Goal: Answer question/provide support: Share knowledge or assist other users

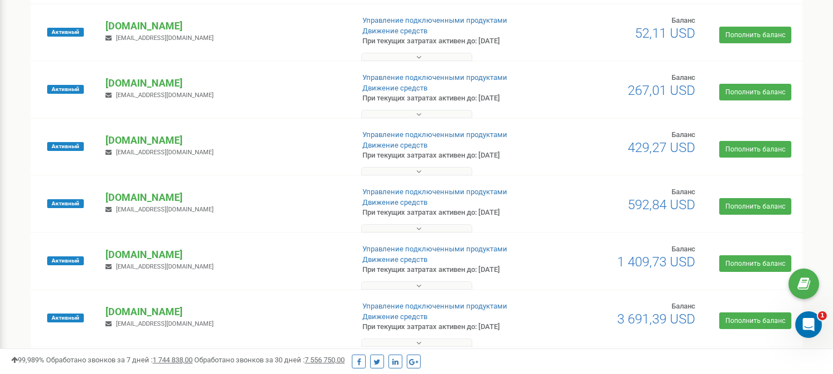
scroll to position [123, 0]
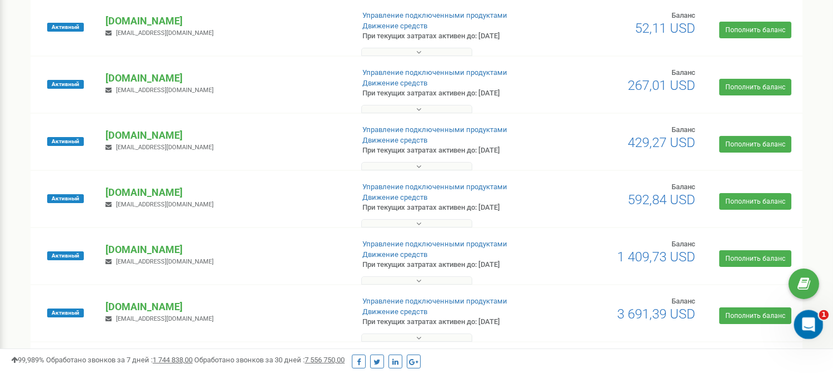
click at [805, 327] on icon "Відкрити програму для спілкування Intercom" at bounding box center [807, 323] width 18 height 18
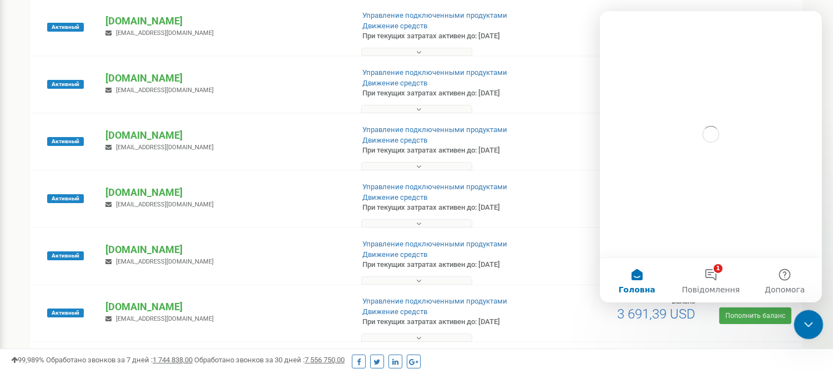
scroll to position [0, 0]
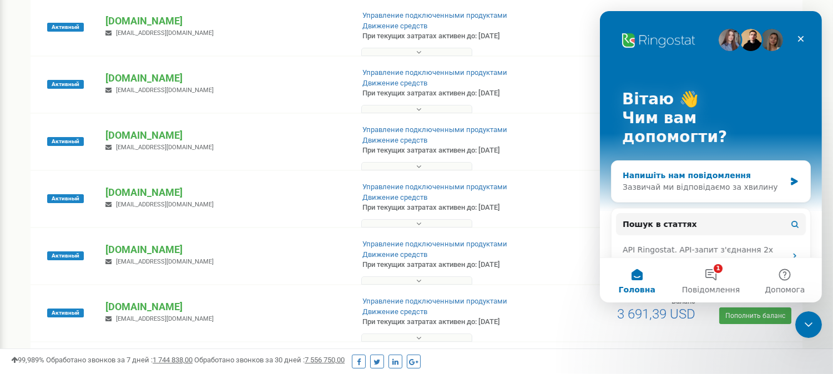
click at [706, 181] on div "Зазвичай ми відповідаємо за хвилину" at bounding box center [703, 187] width 163 height 12
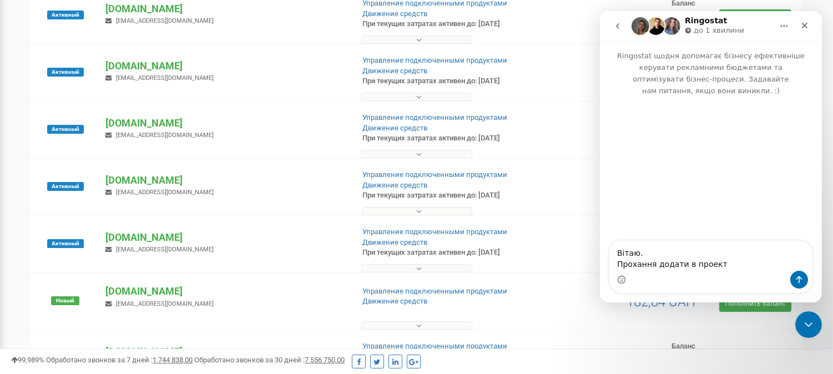
scroll to position [308, 0]
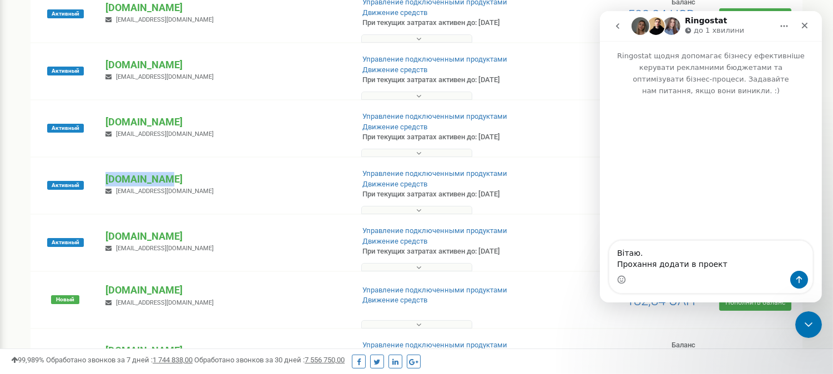
drag, startPoint x: 186, startPoint y: 175, endPoint x: 95, endPoint y: 176, distance: 90.4
click at [95, 176] on div "Активный buki.com.ua kirill.lazarev@buki.com.ua Управление подключенными продук…" at bounding box center [416, 191] width 766 height 44
copy div "Активный buki.com.ua"
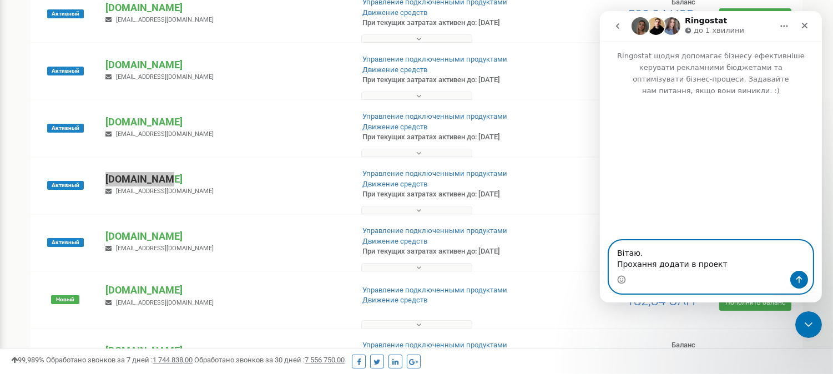
click at [722, 265] on textarea "Вітаю. Прохання додати в проект" at bounding box center [710, 256] width 203 height 30
paste textarea "[DOMAIN_NAME]"
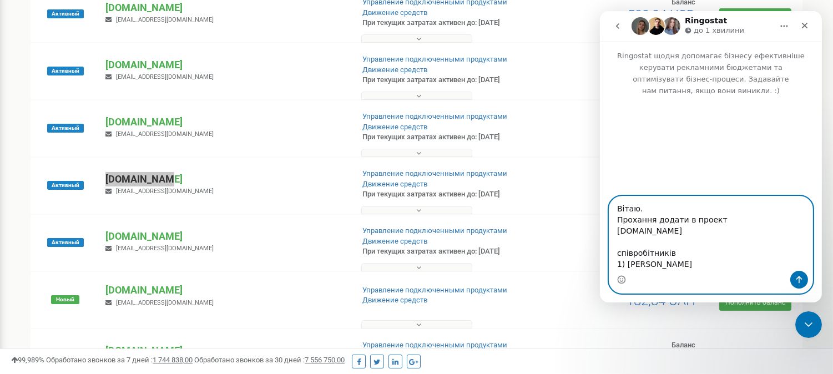
paste textarea "[PERSON_NAME][EMAIL_ADDRESS][DOMAIN_NAME]"
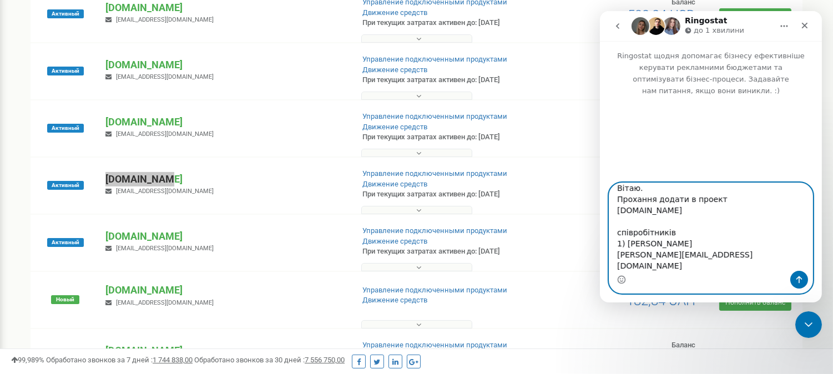
scroll to position [18, 0]
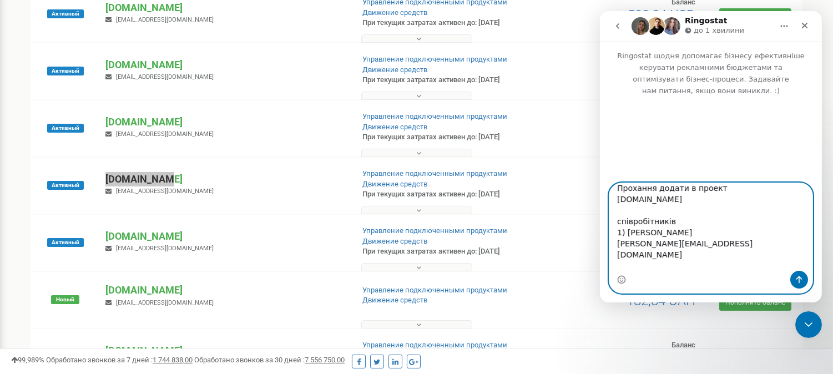
paste textarea "[EMAIL_ADDRESS][DOMAIN_NAME]"
click at [683, 266] on textarea "Вітаю. Прохання додати в проект buki.com.ua співробітників 1) Аліна Коломієць a…" at bounding box center [710, 227] width 203 height 88
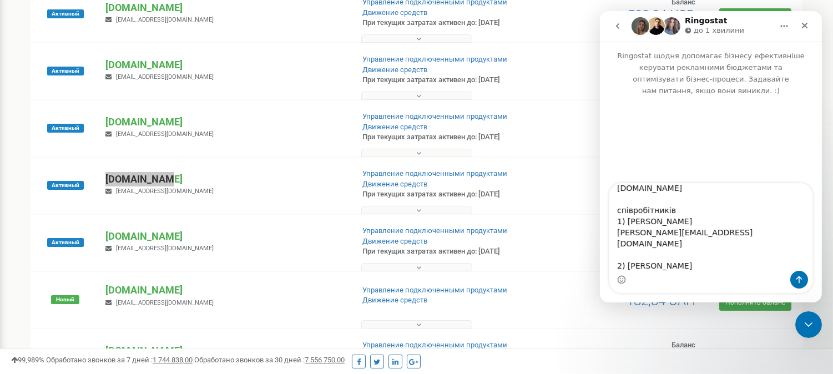
click at [728, 273] on div "Месенджер Intercom" at bounding box center [710, 280] width 203 height 18
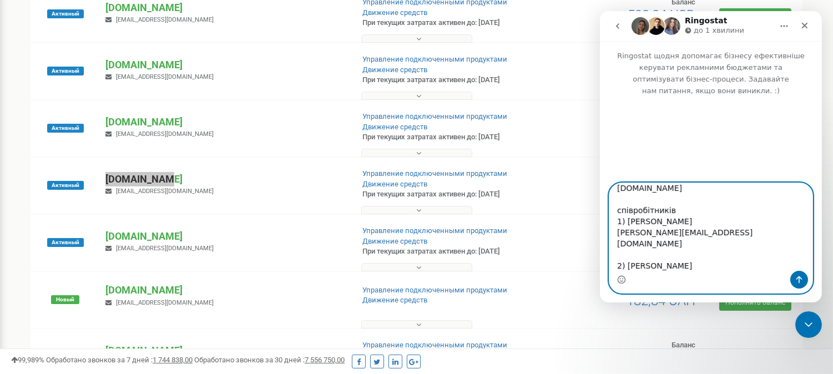
click at [722, 257] on textarea "Вітаю. Прохання додати в проект buki.com.ua співробітників 1) Аліна Коломієць a…" at bounding box center [710, 227] width 203 height 88
click at [725, 265] on textarea "Вітаю. Прохання додати в проект buki.com.ua співробітників 1) Аліна Коломієць a…" at bounding box center [710, 227] width 203 height 88
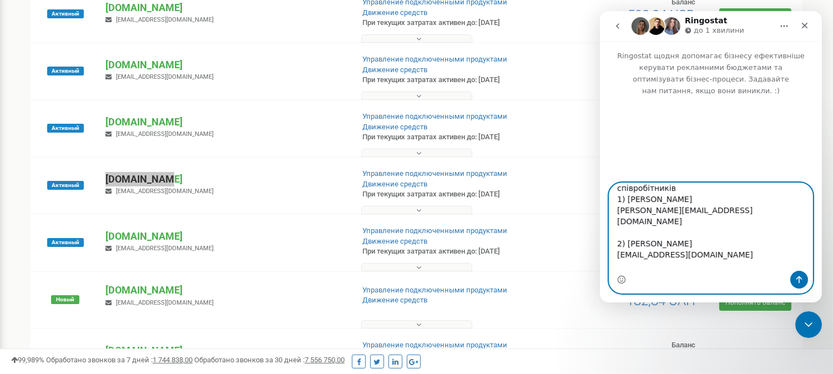
scroll to position [63, 0]
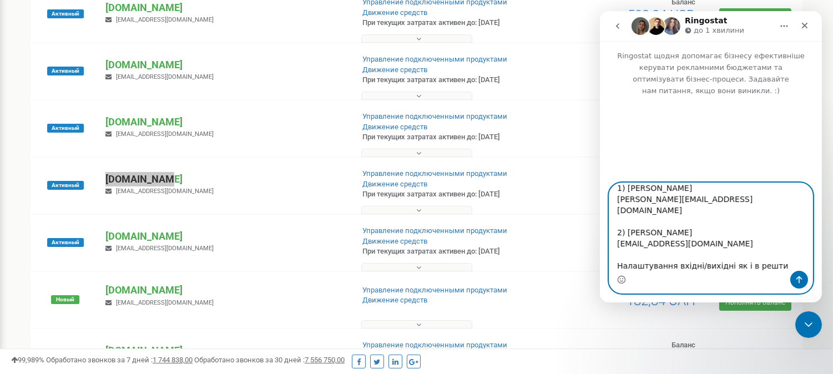
type textarea "Вітаю. Прохання додати в проект buki.com.ua співробітників 1) Аліна Коломієць a…"
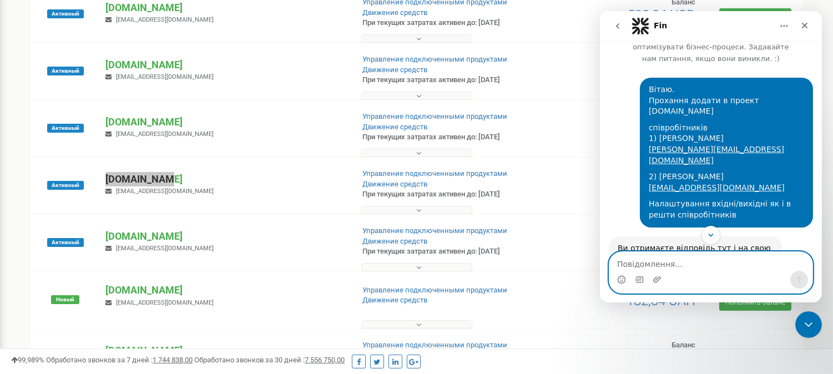
scroll to position [0, 0]
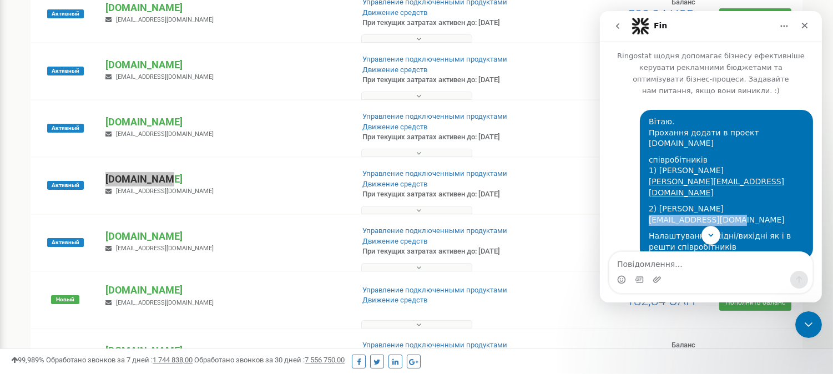
drag, startPoint x: 729, startPoint y: 195, endPoint x: 641, endPoint y: 198, distance: 87.7
click at [648, 204] on div "2) Лариса Ломова lomovalora@gmail.com" at bounding box center [725, 215] width 155 height 22
copy link "[EMAIL_ADDRESS][DOMAIN_NAME]"
click at [708, 236] on icon "Scroll to bottom" at bounding box center [710, 235] width 10 height 10
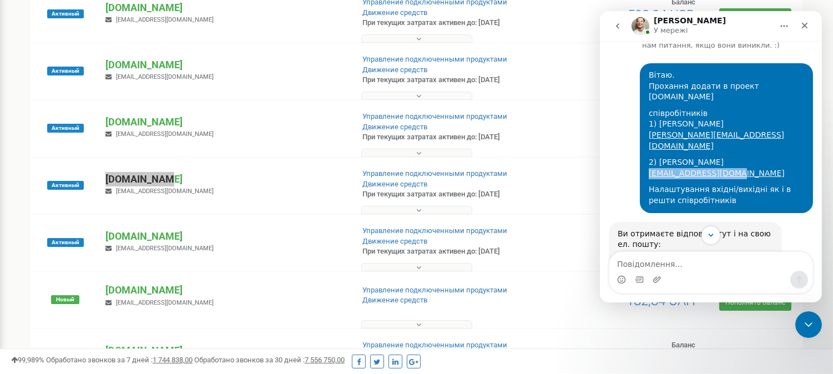
scroll to position [22, 0]
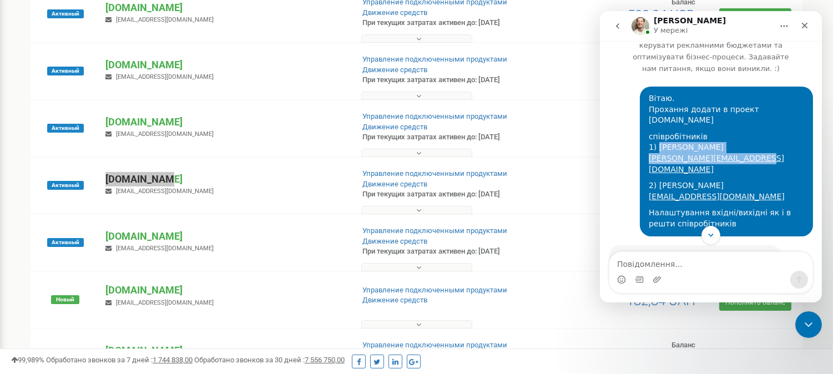
drag, startPoint x: 750, startPoint y: 145, endPoint x: 652, endPoint y: 136, distance: 97.5
click at [652, 136] on div "співробітників 1) [PERSON_NAME] [PERSON_NAME][EMAIL_ADDRESS][DOMAIN_NAME]" at bounding box center [725, 152] width 155 height 43
copy div "Аліна Коломієць alina.podmazka@buki.com.ua"
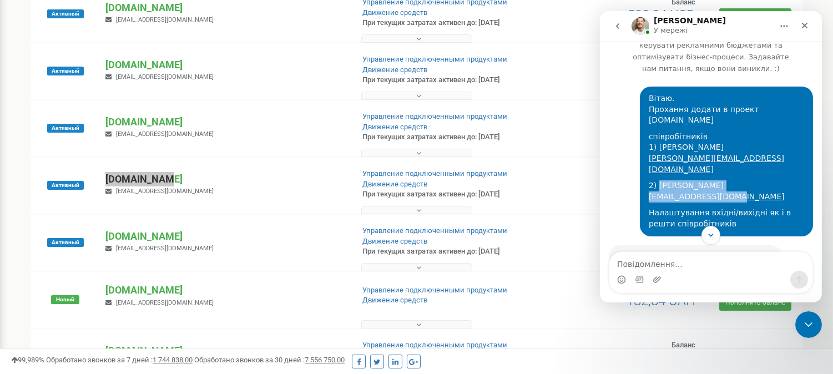
drag, startPoint x: 729, startPoint y: 174, endPoint x: 651, endPoint y: 163, distance: 79.0
click at [651, 180] on div "2) Лариса Ломова lomovalora@gmail.com" at bounding box center [725, 191] width 155 height 22
copy div "Лариса Ломова lomovalora@gmail.com"
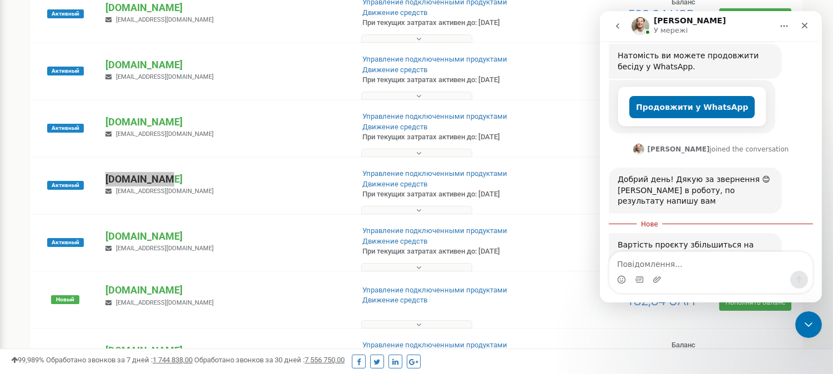
scroll to position [326, 0]
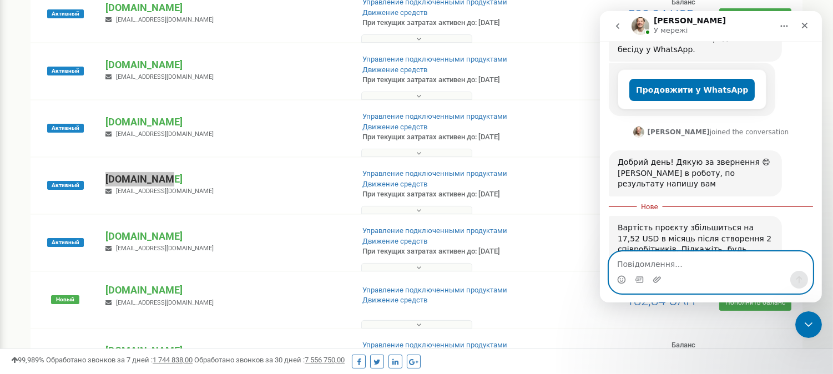
click at [639, 265] on textarea "Повідомлення..." at bounding box center [710, 261] width 203 height 19
type textarea "так звісно"
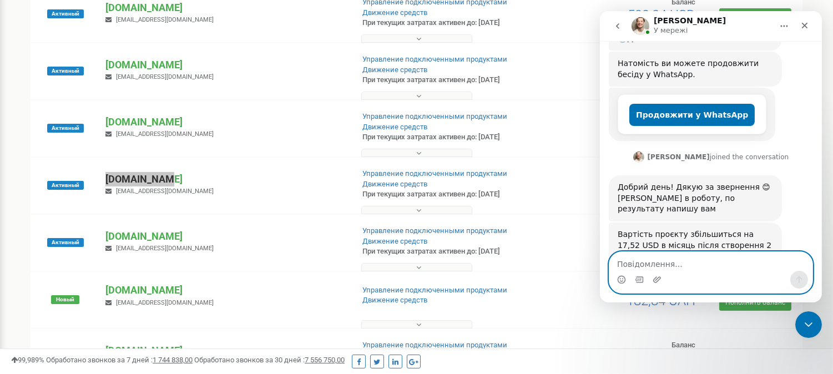
scroll to position [300, 0]
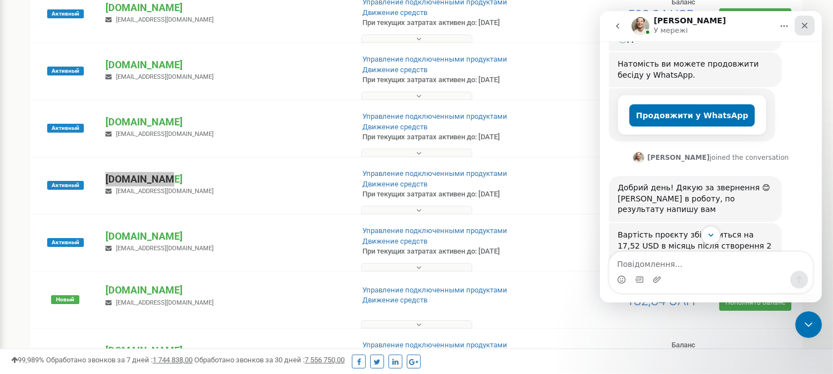
click at [806, 25] on icon "Закрити" at bounding box center [804, 25] width 9 height 9
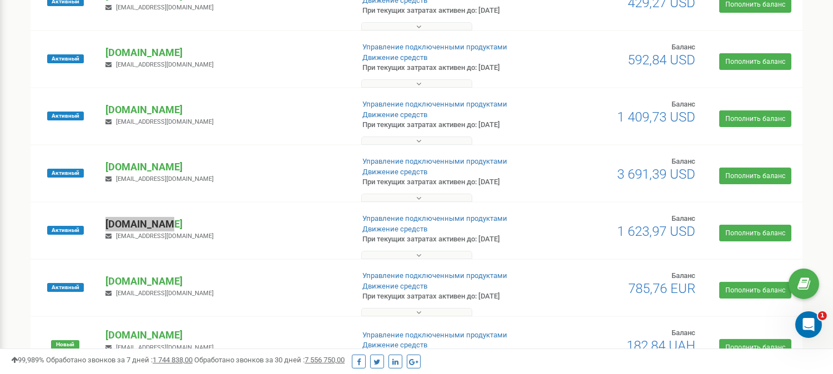
scroll to position [0, 0]
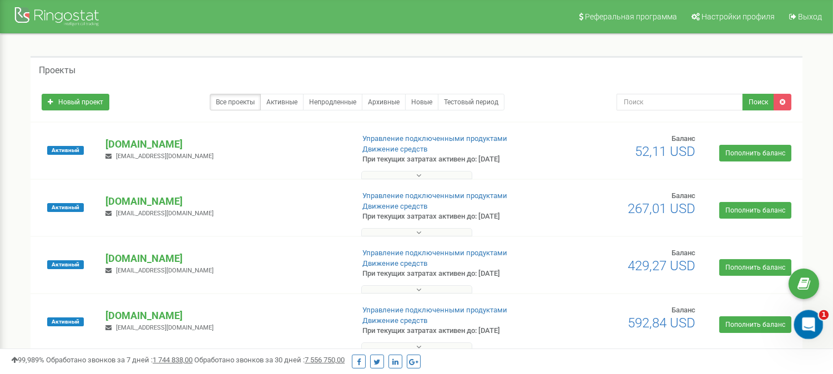
click at [812, 328] on div "Відкрити програму для спілкування Intercom" at bounding box center [806, 323] width 37 height 37
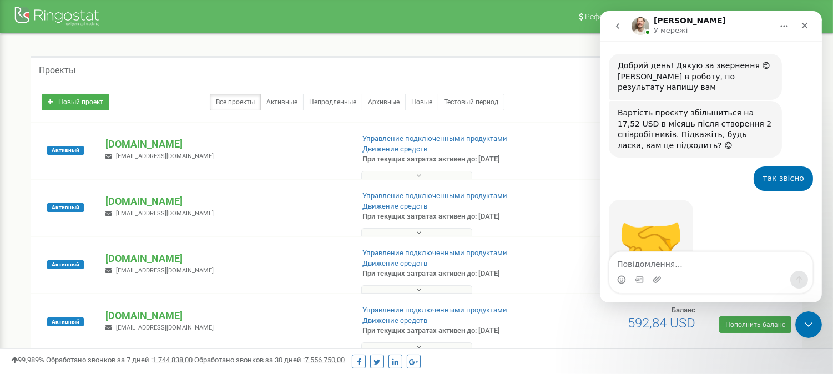
scroll to position [423, 0]
click at [617, 25] on icon "go back" at bounding box center [616, 26] width 3 height 6
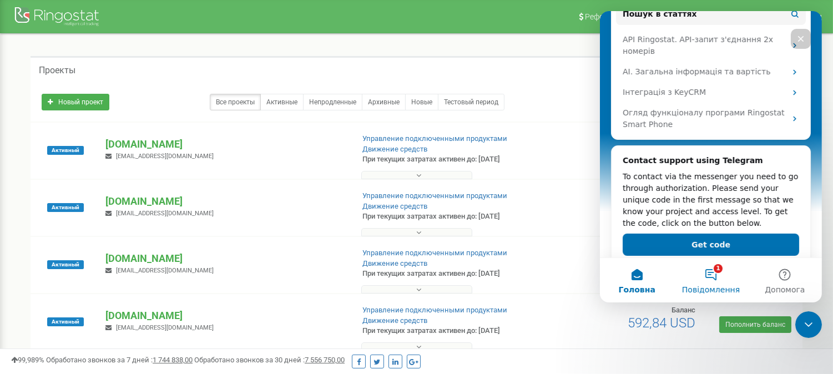
scroll to position [276, 0]
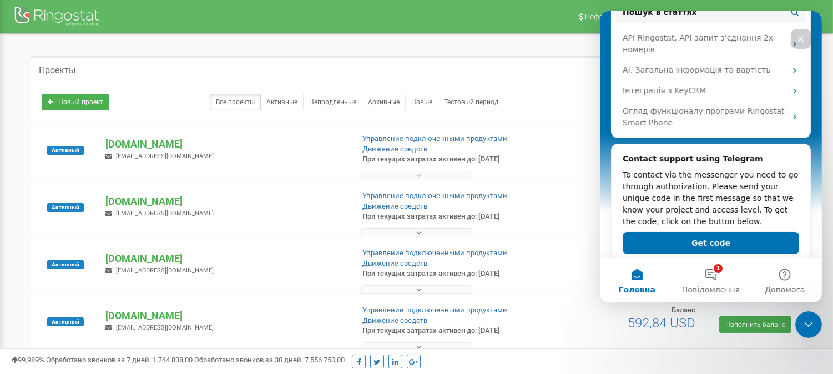
drag, startPoint x: 1400, startPoint y: 48, endPoint x: 801, endPoint y: 37, distance: 599.3
click at [801, 37] on icon "Закрити" at bounding box center [800, 38] width 9 height 9
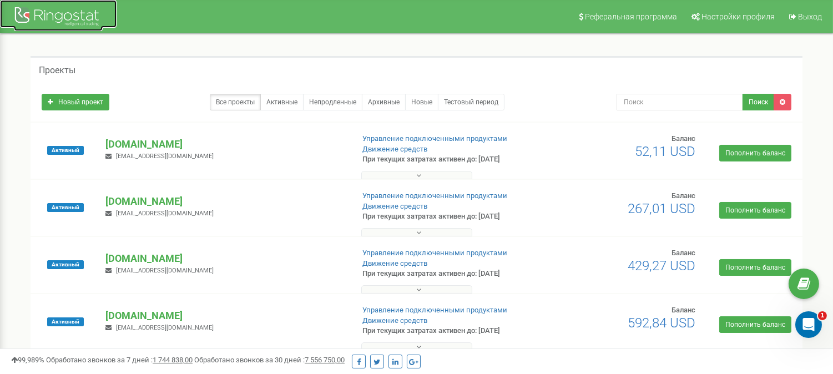
click at [68, 10] on div at bounding box center [58, 17] width 89 height 27
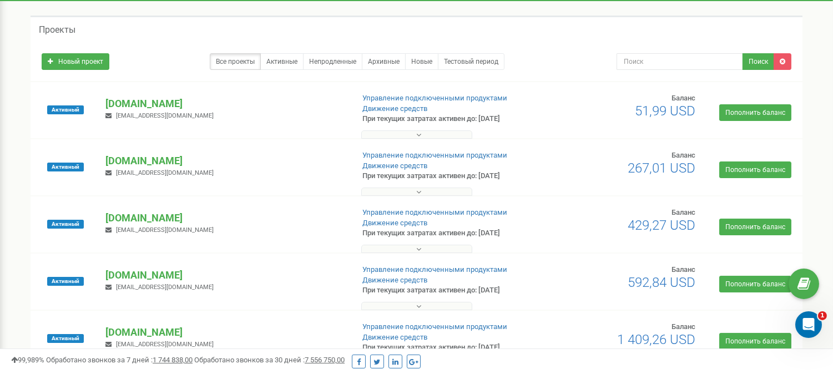
scroll to position [62, 0]
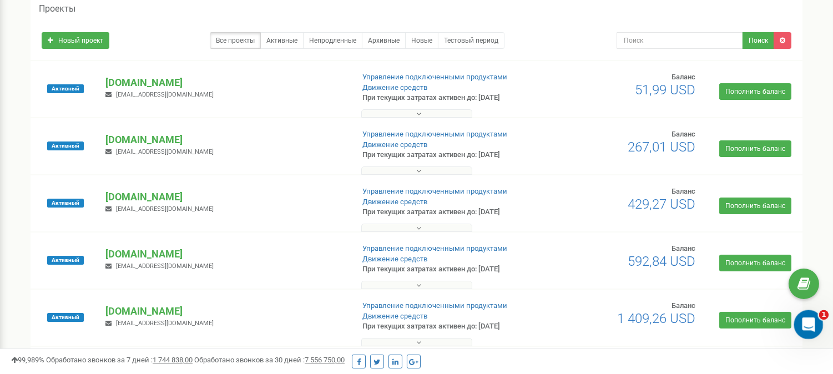
click at [797, 321] on div "Відкрити програму для спілкування Intercom" at bounding box center [806, 323] width 37 height 37
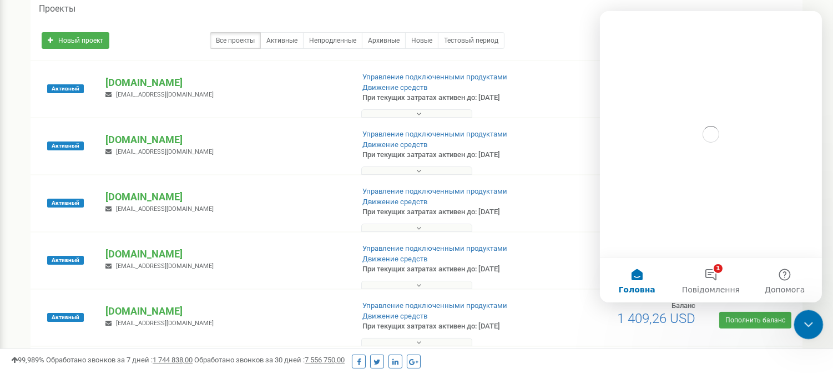
scroll to position [0, 0]
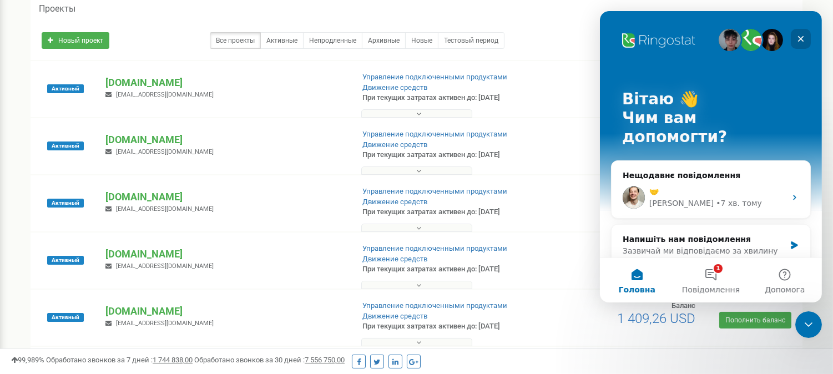
click at [802, 37] on icon "Закрити" at bounding box center [800, 38] width 9 height 9
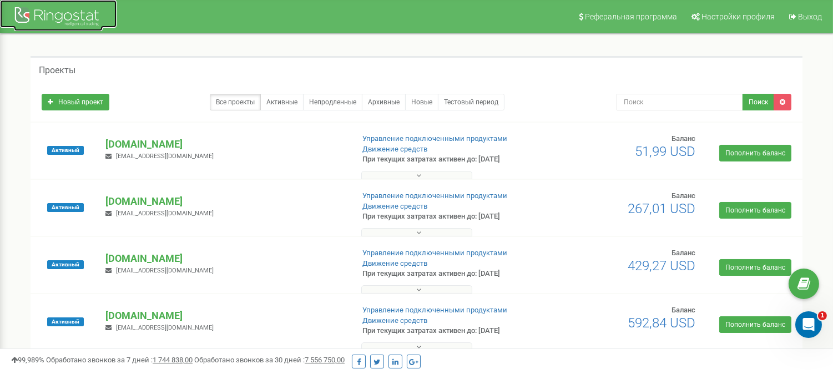
click at [69, 14] on div at bounding box center [58, 17] width 89 height 27
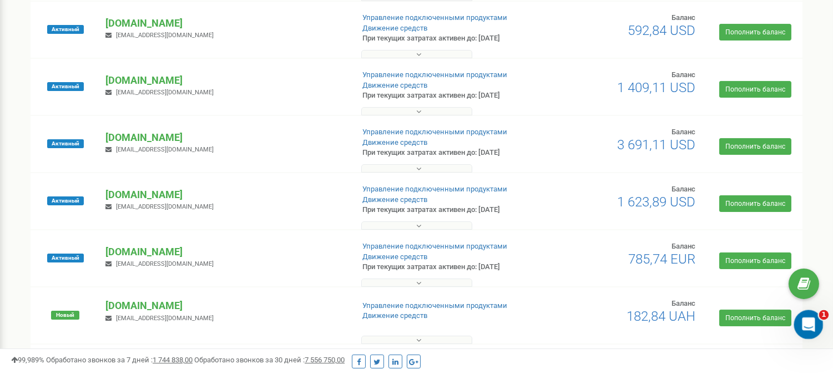
click at [804, 326] on icon "Відкрити програму для спілкування Intercom" at bounding box center [807, 323] width 18 height 18
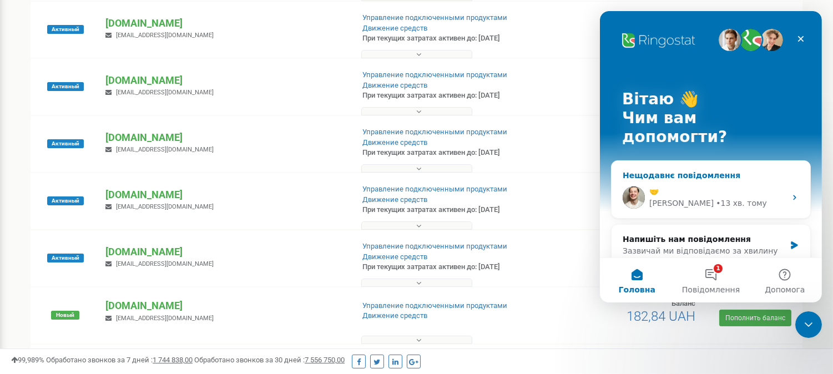
click at [702, 186] on div "🤝" at bounding box center [717, 192] width 136 height 12
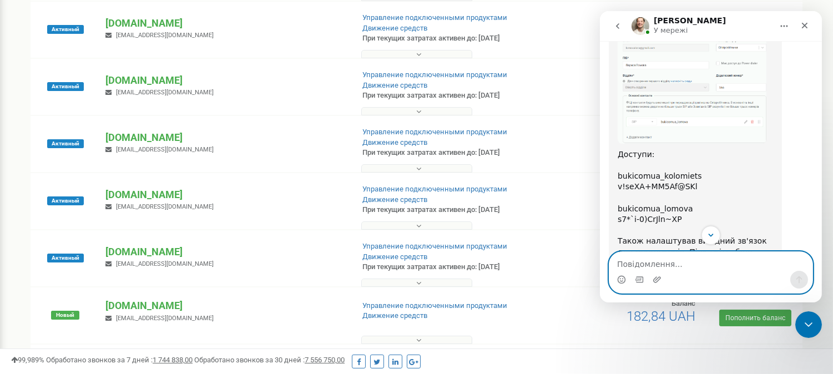
scroll to position [827, 0]
type textarea "ні, дякую"
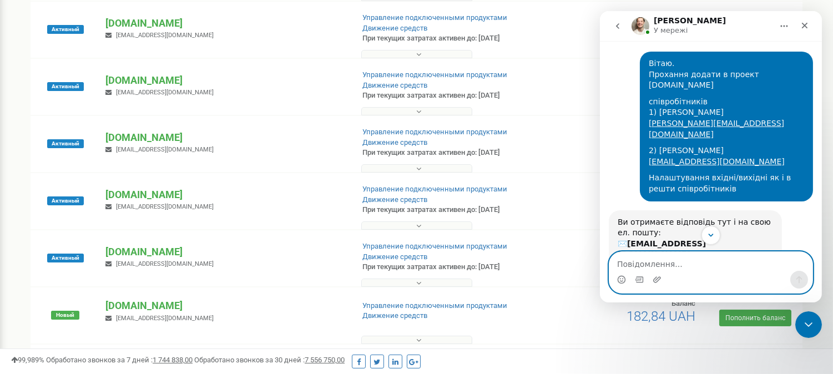
scroll to position [58, 0]
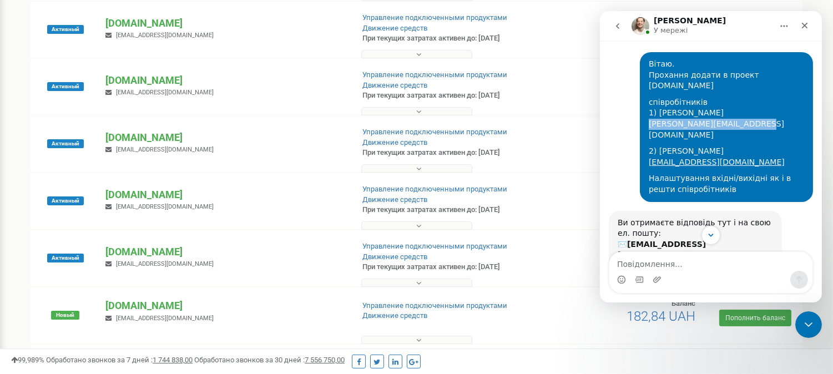
drag, startPoint x: 757, startPoint y: 114, endPoint x: 644, endPoint y: 115, distance: 113.8
click at [648, 115] on div "співробітників 1) [PERSON_NAME] [PERSON_NAME][EMAIL_ADDRESS][DOMAIN_NAME]" at bounding box center [725, 118] width 155 height 43
copy link "[PERSON_NAME][EMAIL_ADDRESS][DOMAIN_NAME]"
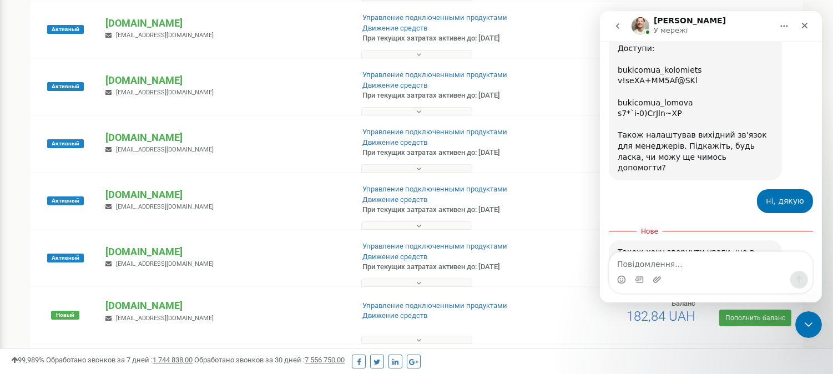
scroll to position [933, 0]
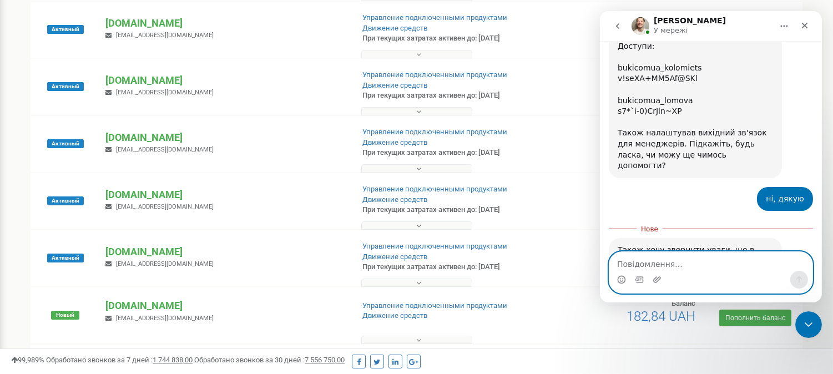
click at [666, 266] on textarea "Повідомлення..." at bounding box center [710, 261] width 203 height 19
type textarea "зробіть Аналітик, будь ласка"
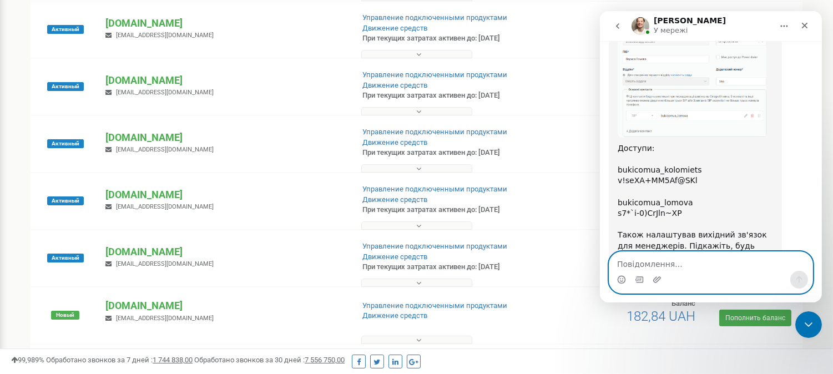
scroll to position [824, 0]
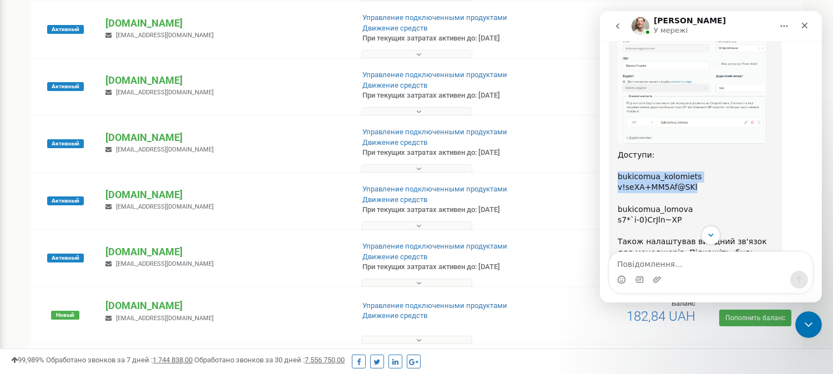
drag, startPoint x: 696, startPoint y: 143, endPoint x: 613, endPoint y: 132, distance: 84.0
click at [613, 132] on div "Дякую за очікування! Створив співробітників: Доступи: ​ bukicomua_kolomiets v!s…" at bounding box center [694, 79] width 173 height 413
copy div "bukicomua_kolomiets v!seXA+MM5Af@SKl"
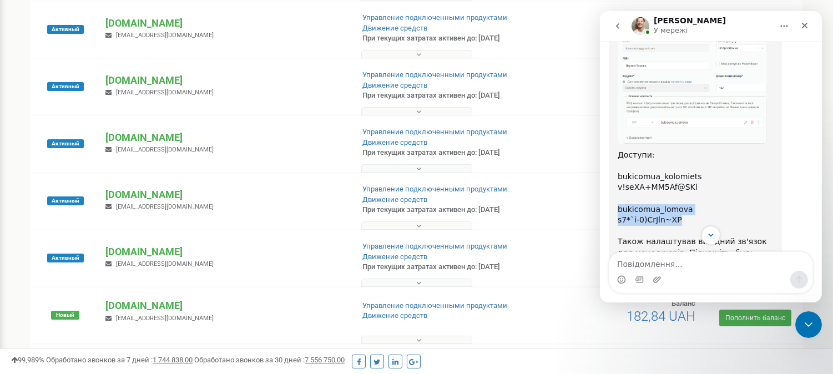
drag, startPoint x: 674, startPoint y: 175, endPoint x: 617, endPoint y: 165, distance: 57.6
click at [617, 165] on div "Доступи: ​ bukicomua_kolomiets v!seXA+MM5Af@SKl ​ bukicomua_lomova s7*`i-0)CrJl…" at bounding box center [694, 215] width 155 height 130
copy div "bukicomua_lomova s7*`i-0)CrJln~XP"
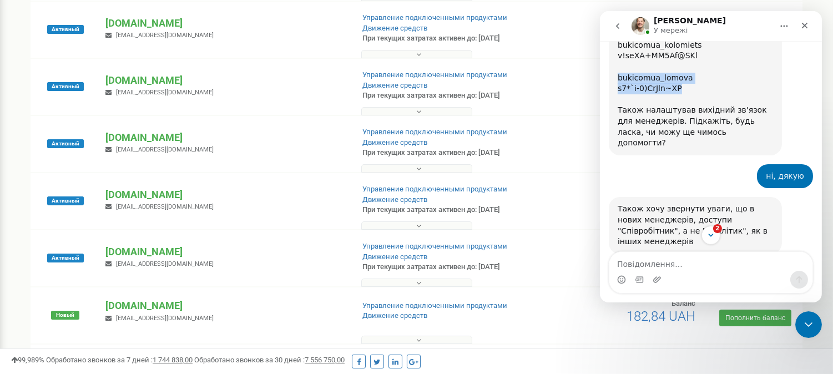
scroll to position [1024, 0]
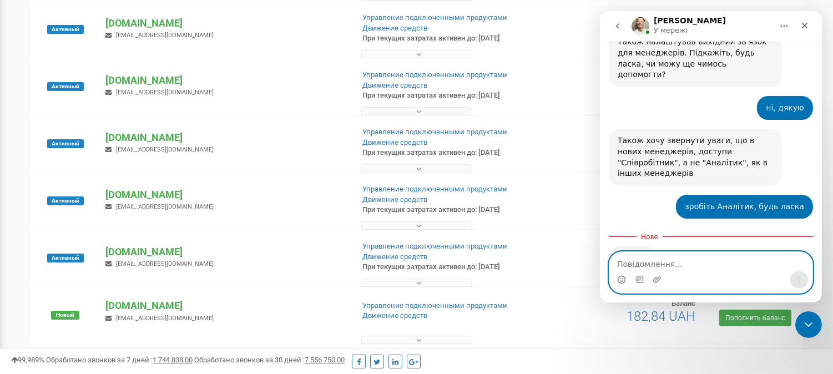
click at [651, 269] on textarea "Повідомлення..." at bounding box center [710, 261] width 203 height 19
type textarea "нема)"
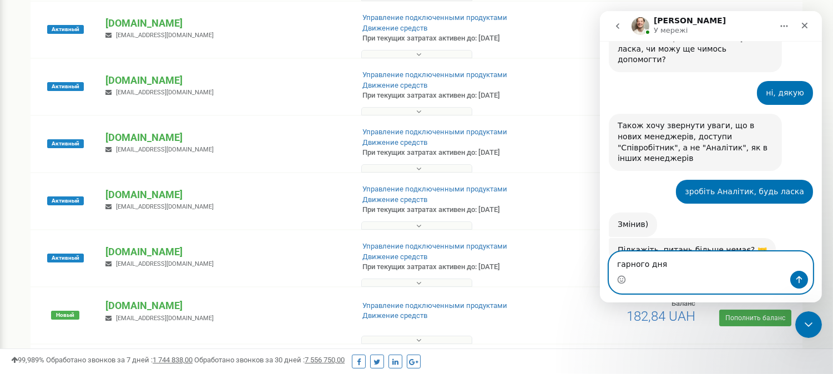
type textarea "гарного дня)"
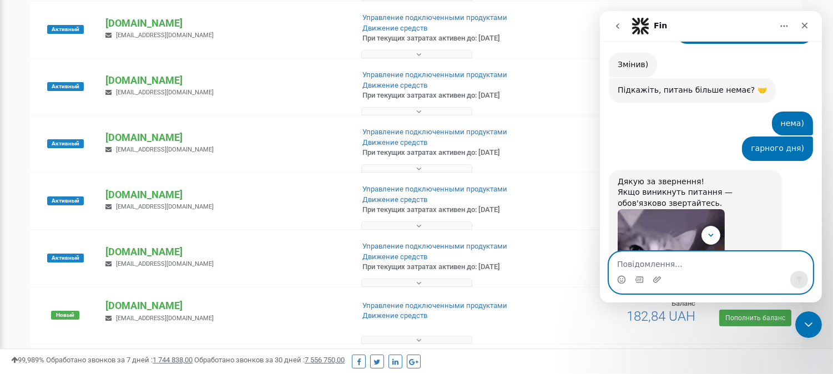
scroll to position [1383, 0]
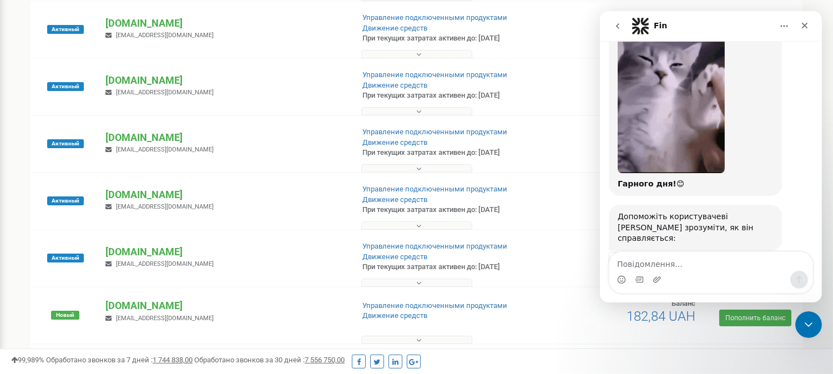
click at [731, 282] on span "Чудово" at bounding box center [738, 292] width 20 height 20
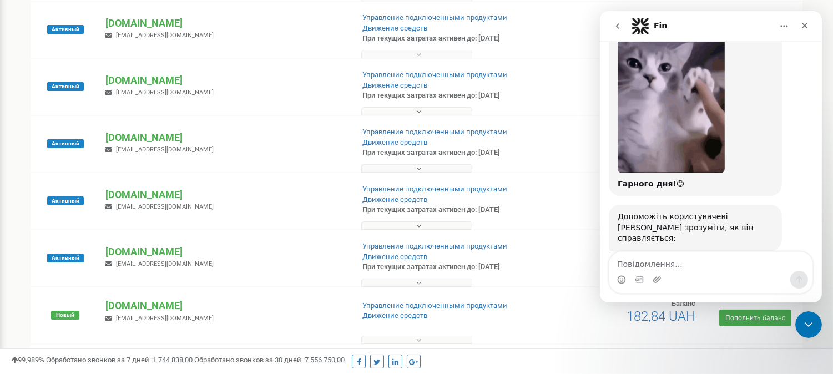
scroll to position [1413, 0]
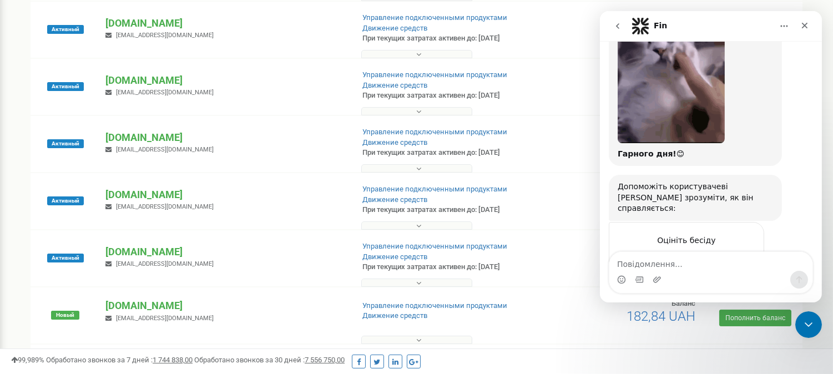
click at [744, 291] on div "Надіслати" at bounding box center [743, 302] width 22 height 22
